Goal: Transaction & Acquisition: Obtain resource

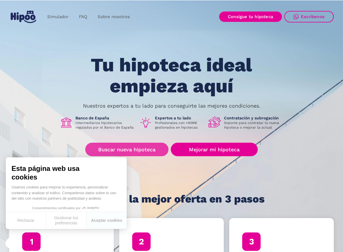
click at [159, 148] on link "Buscar nueva hipoteca" at bounding box center [126, 150] width 83 height 14
